Goal: Task Accomplishment & Management: Use online tool/utility

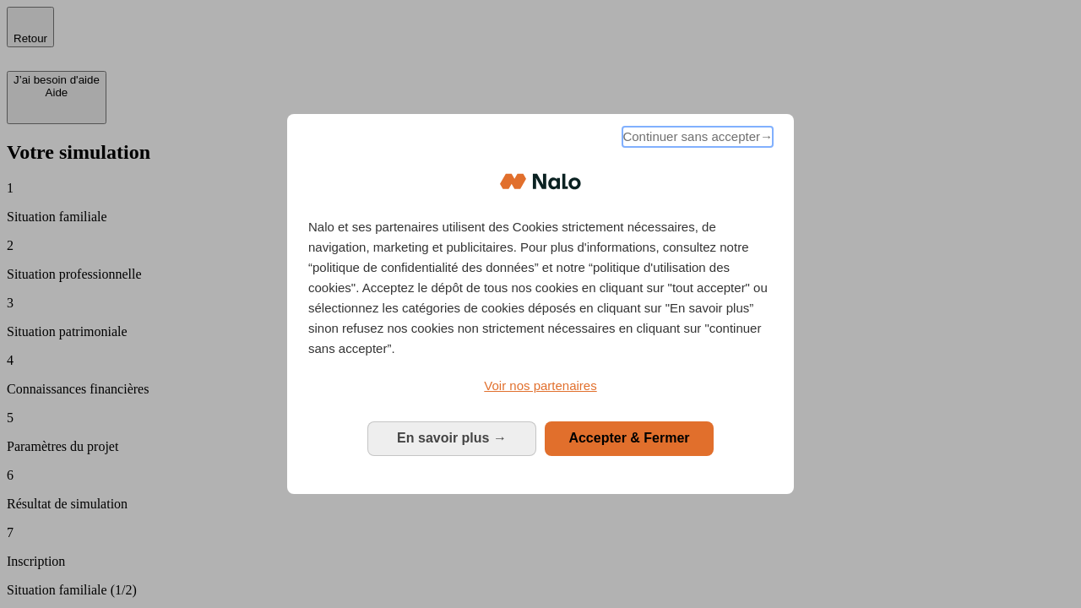
click at [696, 139] on span "Continuer sans accepter →" at bounding box center [697, 137] width 150 height 20
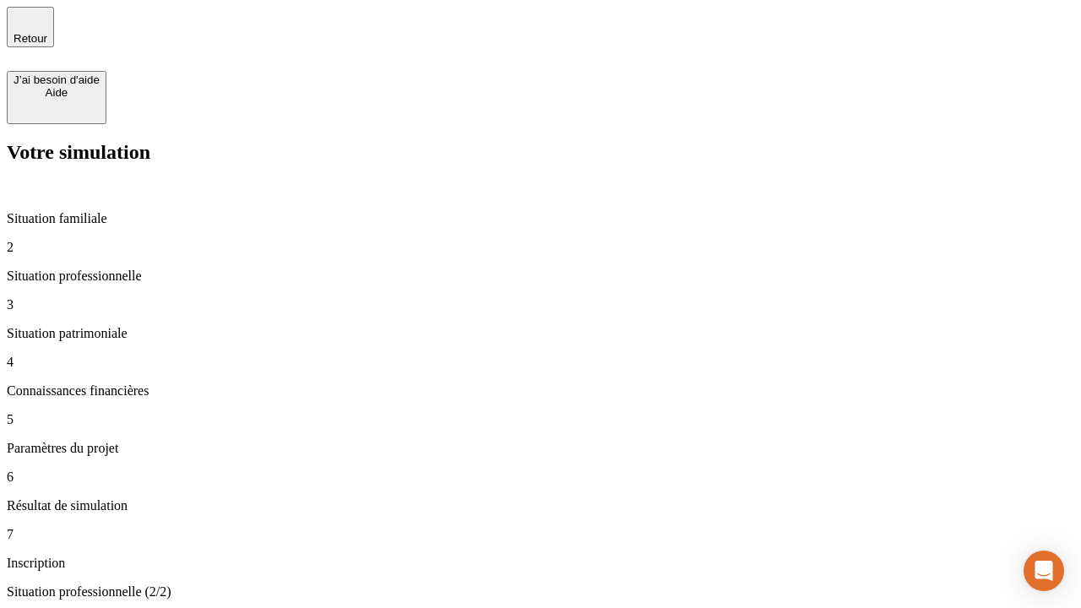
type input "30 000"
type input "40 000"
